Goal: Share content: Share content

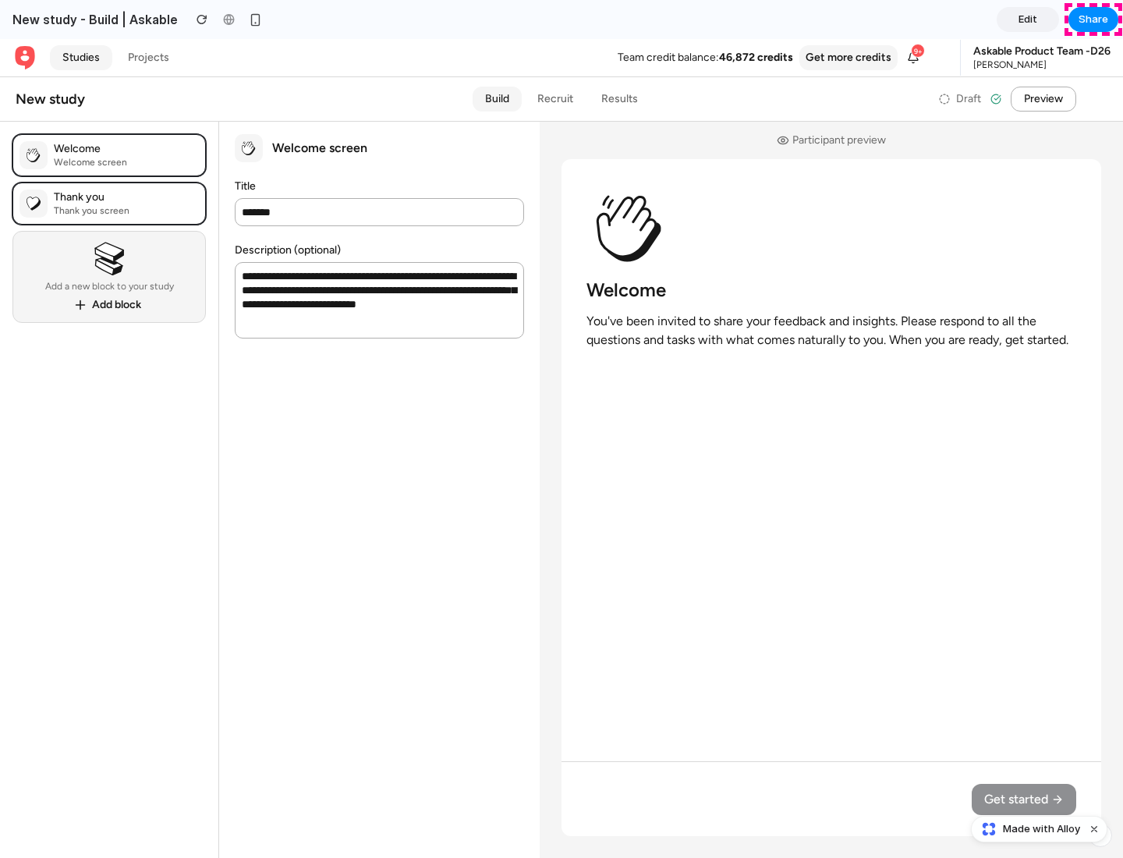
click at [1093, 19] on span "Share" at bounding box center [1093, 20] width 30 height 16
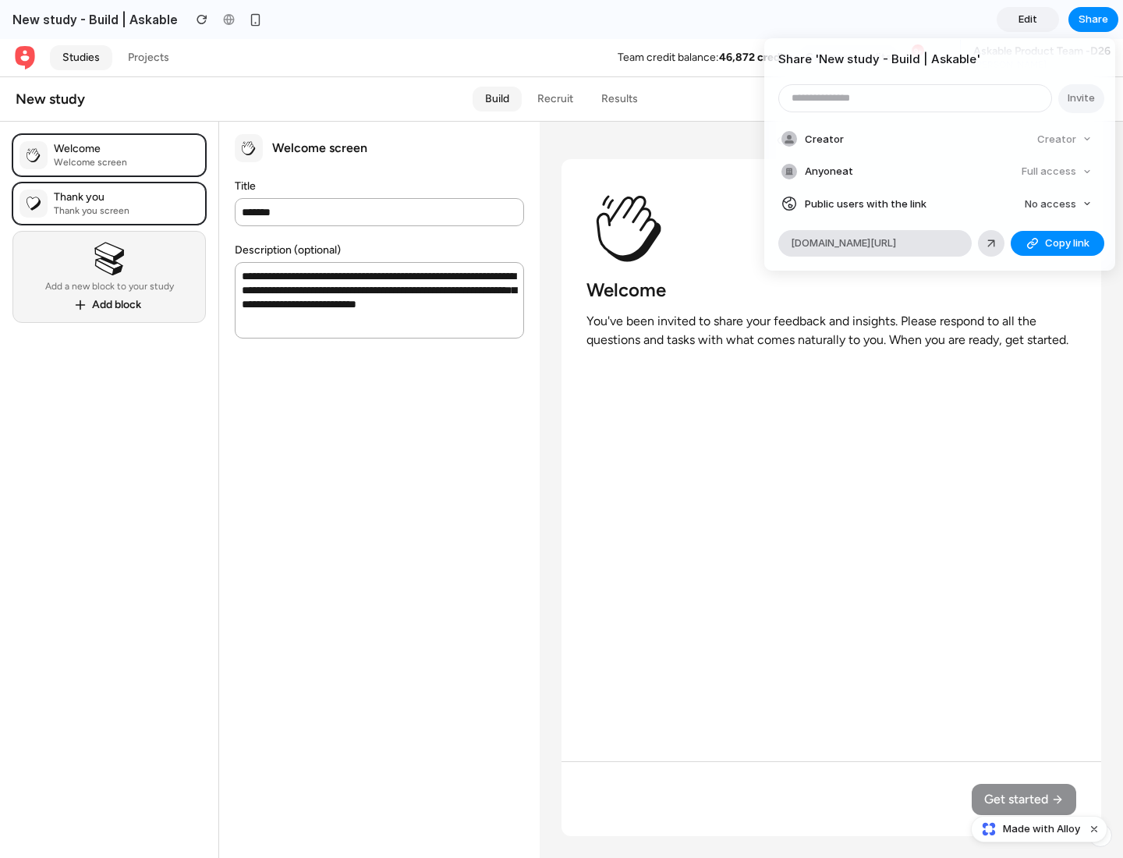
click at [1057, 243] on span "Copy link" at bounding box center [1067, 243] width 44 height 16
click at [1041, 829] on div "Share ' New study - Build | Askable ' Invite Creator Creator Anyone at Full acc…" at bounding box center [561, 429] width 1123 height 858
